Goal: Register for event/course

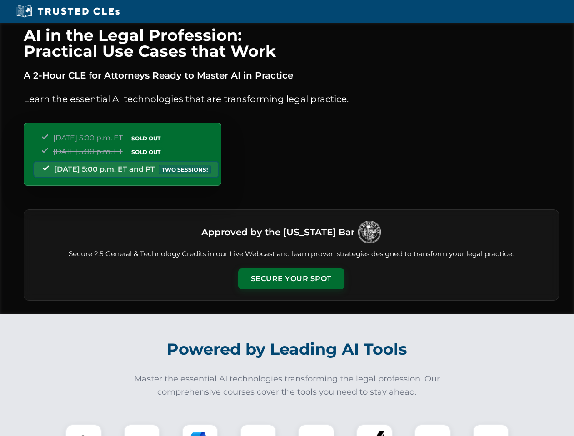
click at [291, 279] on button "Secure Your Spot" at bounding box center [291, 278] width 106 height 21
click at [84, 430] on img at bounding box center [83, 442] width 26 height 26
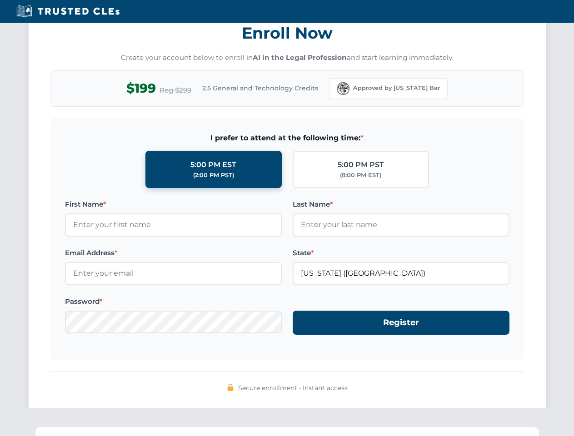
scroll to position [892, 0]
